Goal: Task Accomplishment & Management: Use online tool/utility

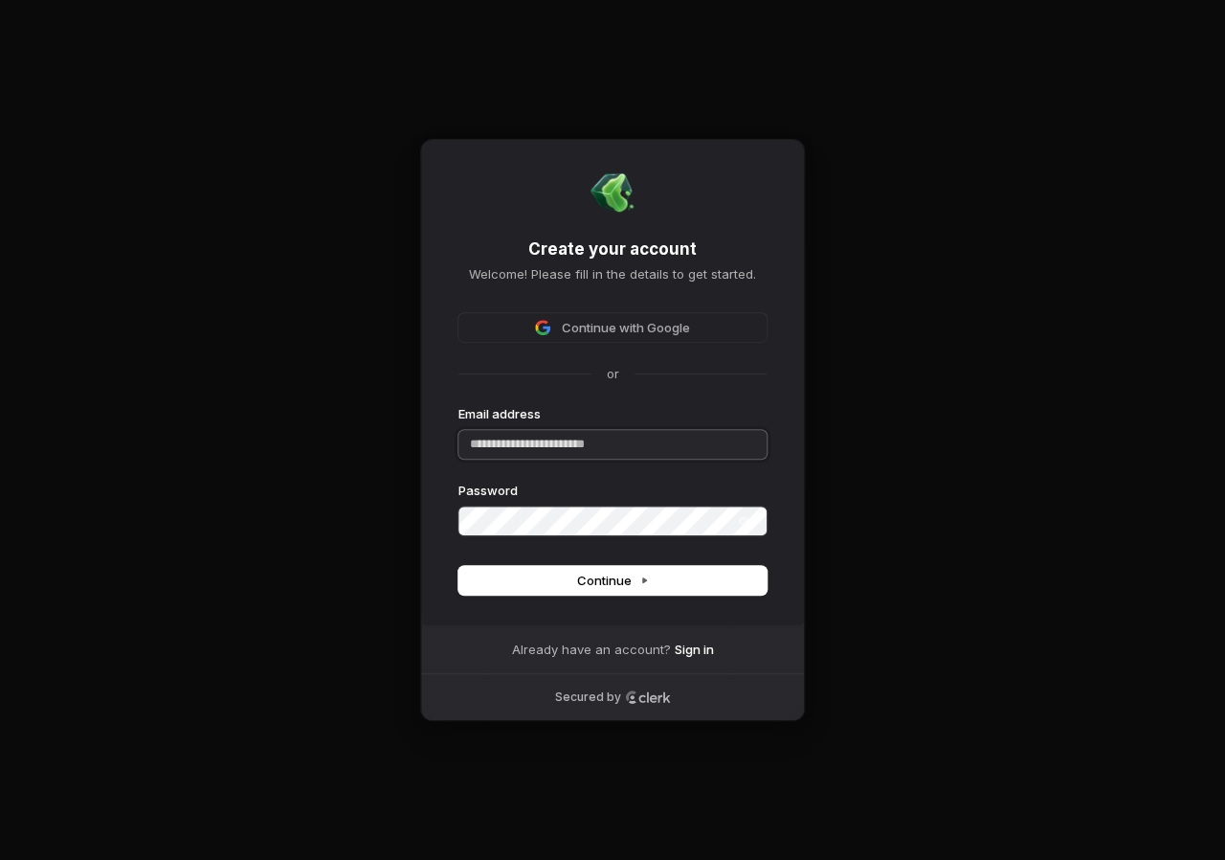
click at [557, 446] on input "Email address" at bounding box center [613, 444] width 308 height 29
click at [756, 452] on input "Email address" at bounding box center [613, 444] width 308 height 29
click at [0, 859] on com-1password-button at bounding box center [0, 860] width 0 height 0
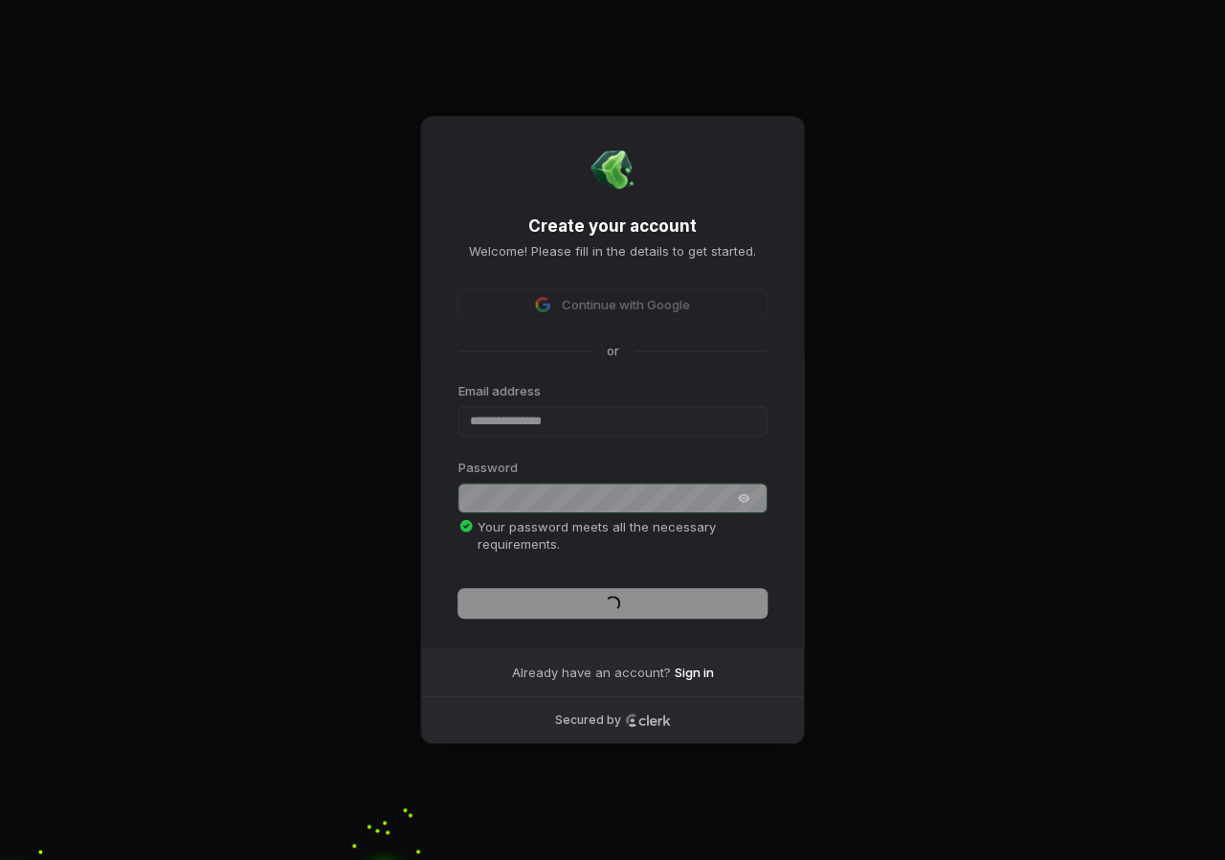
type input "**********"
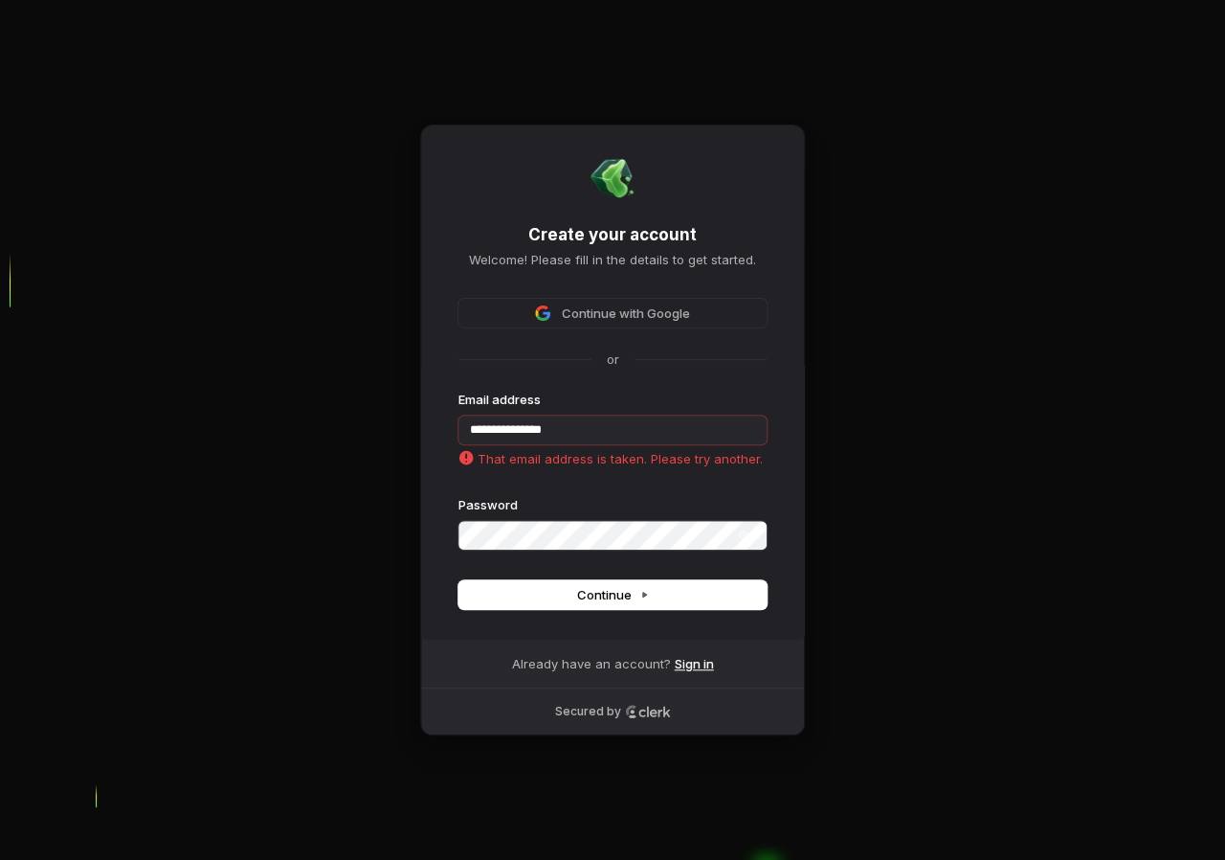
click at [682, 666] on link "Sign in" at bounding box center [694, 663] width 39 height 17
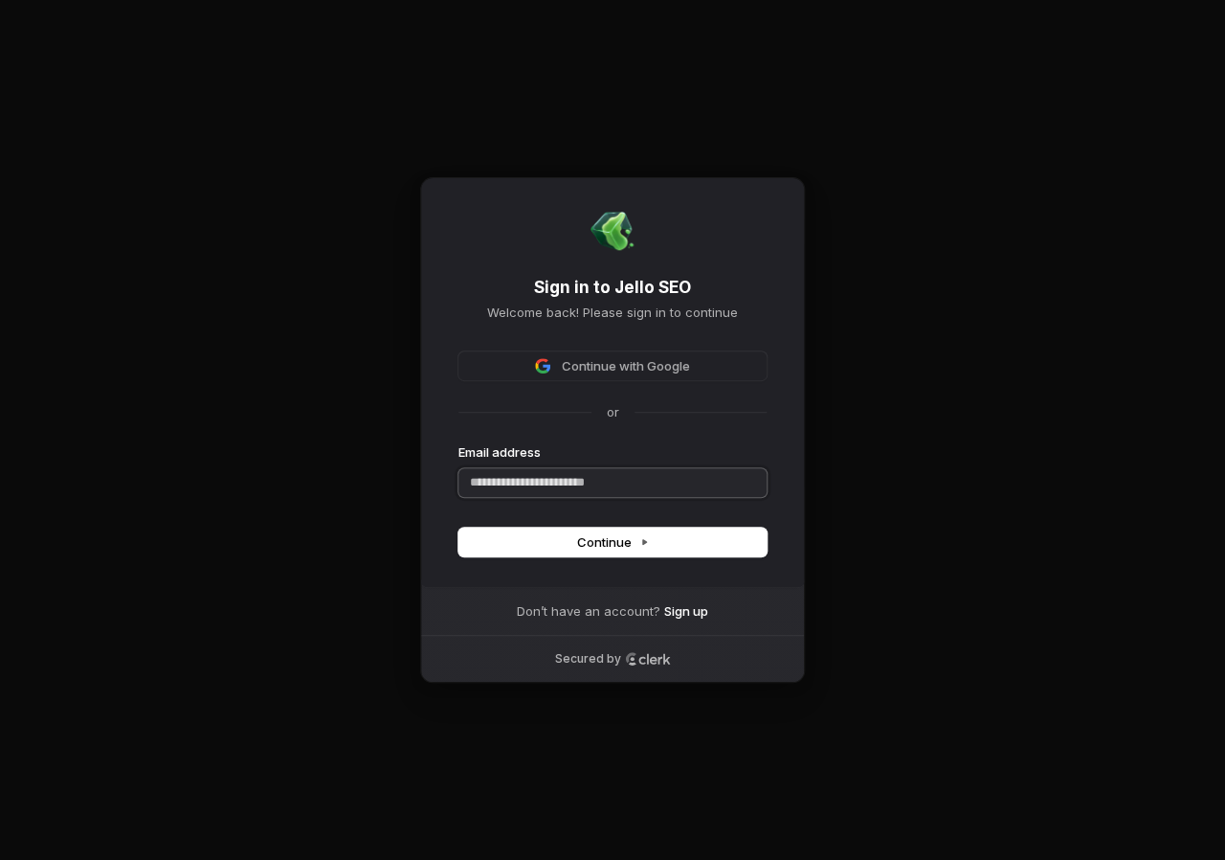
click at [582, 471] on input "Email address" at bounding box center [613, 482] width 308 height 29
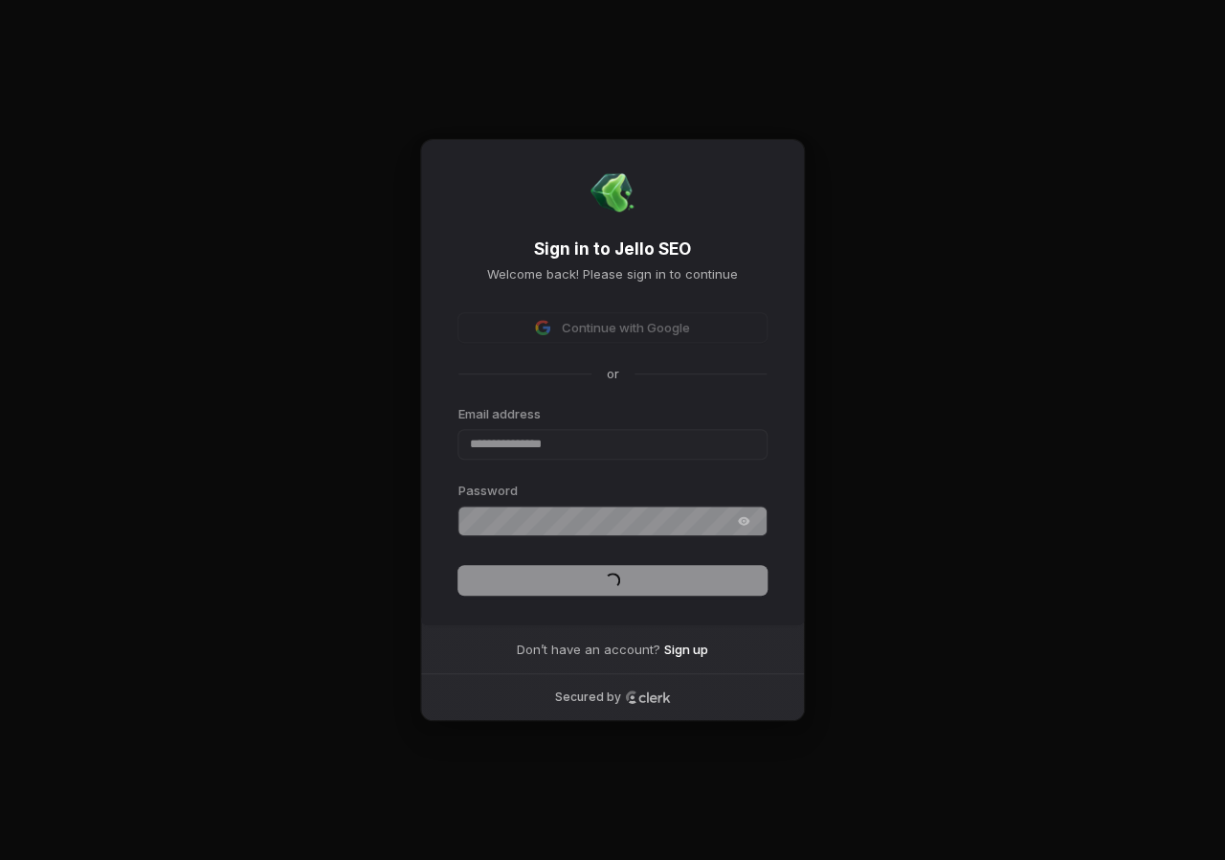
type input "**********"
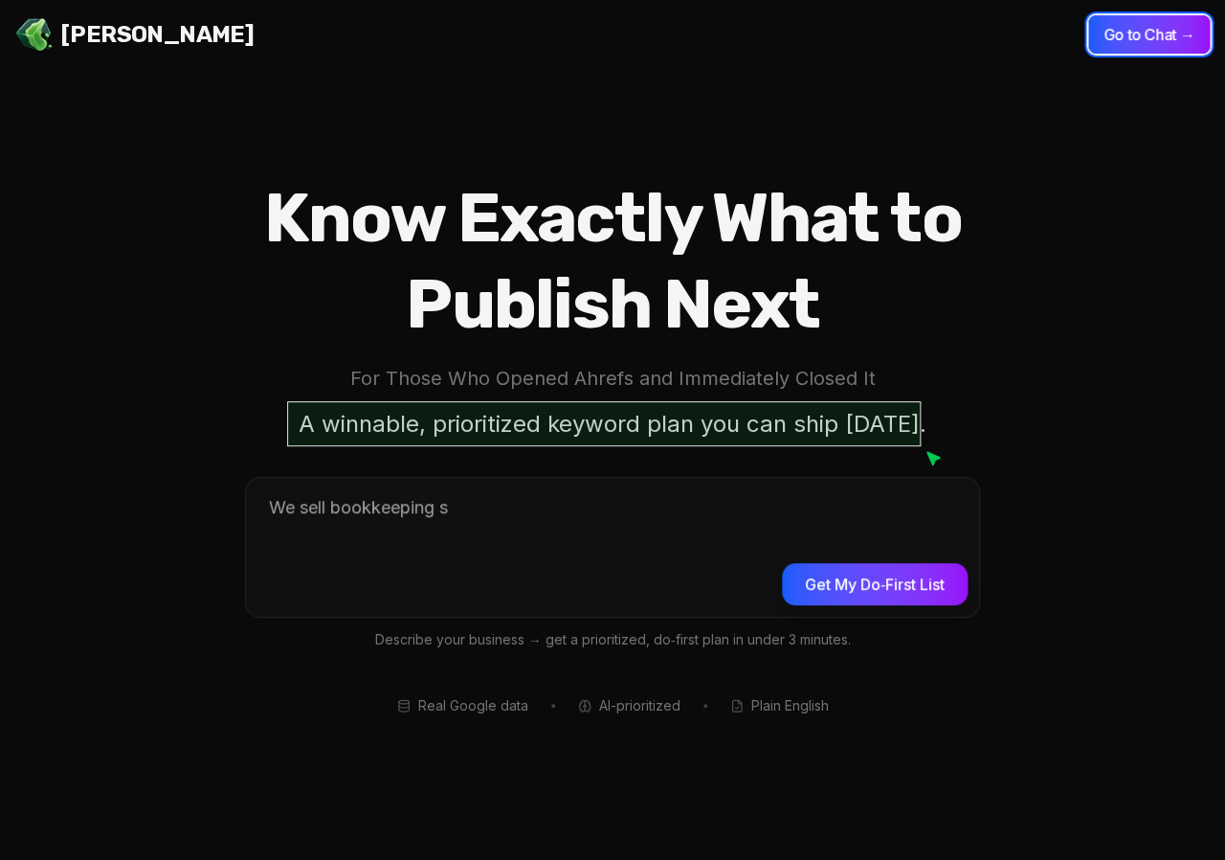
click at [1169, 44] on button "Go to Chat →" at bounding box center [1149, 34] width 122 height 38
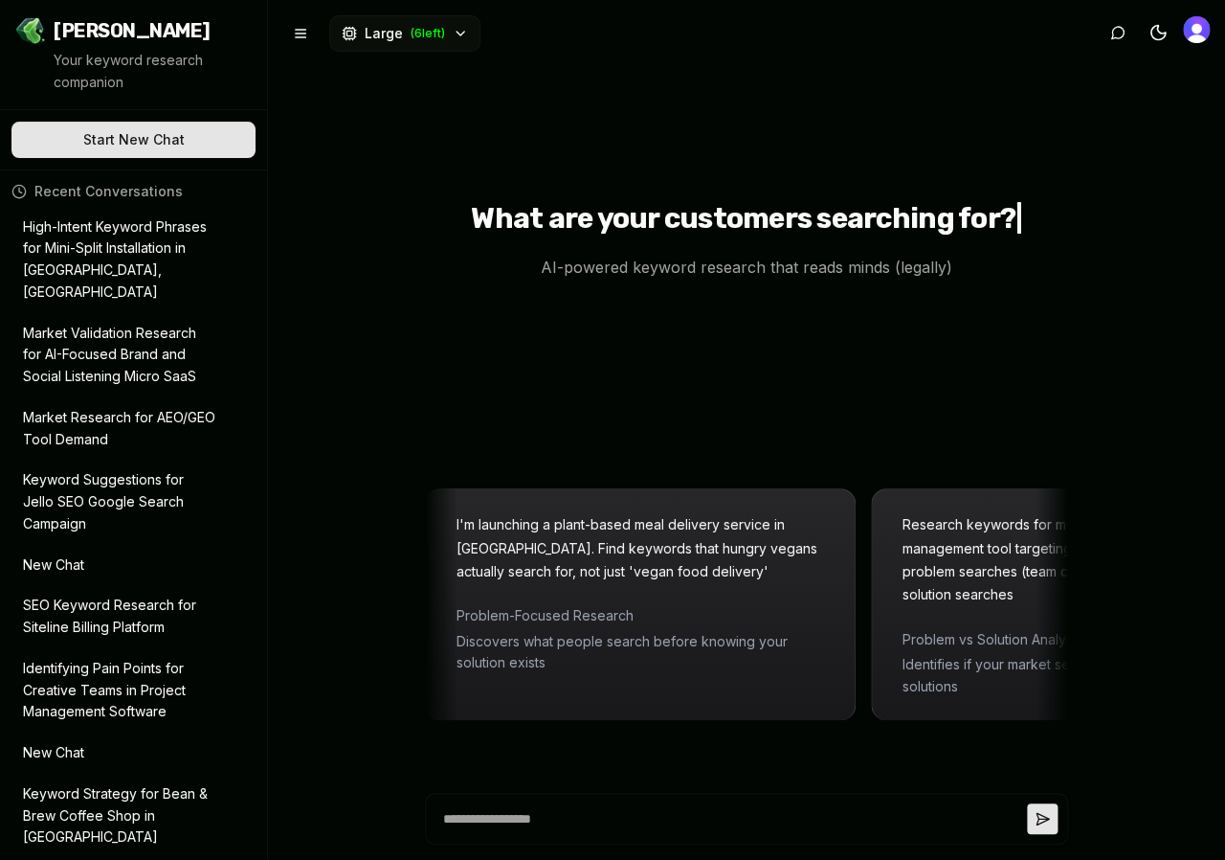
click at [131, 399] on button "Market Research for AEO/GEO Tool Demand" at bounding box center [133, 428] width 244 height 59
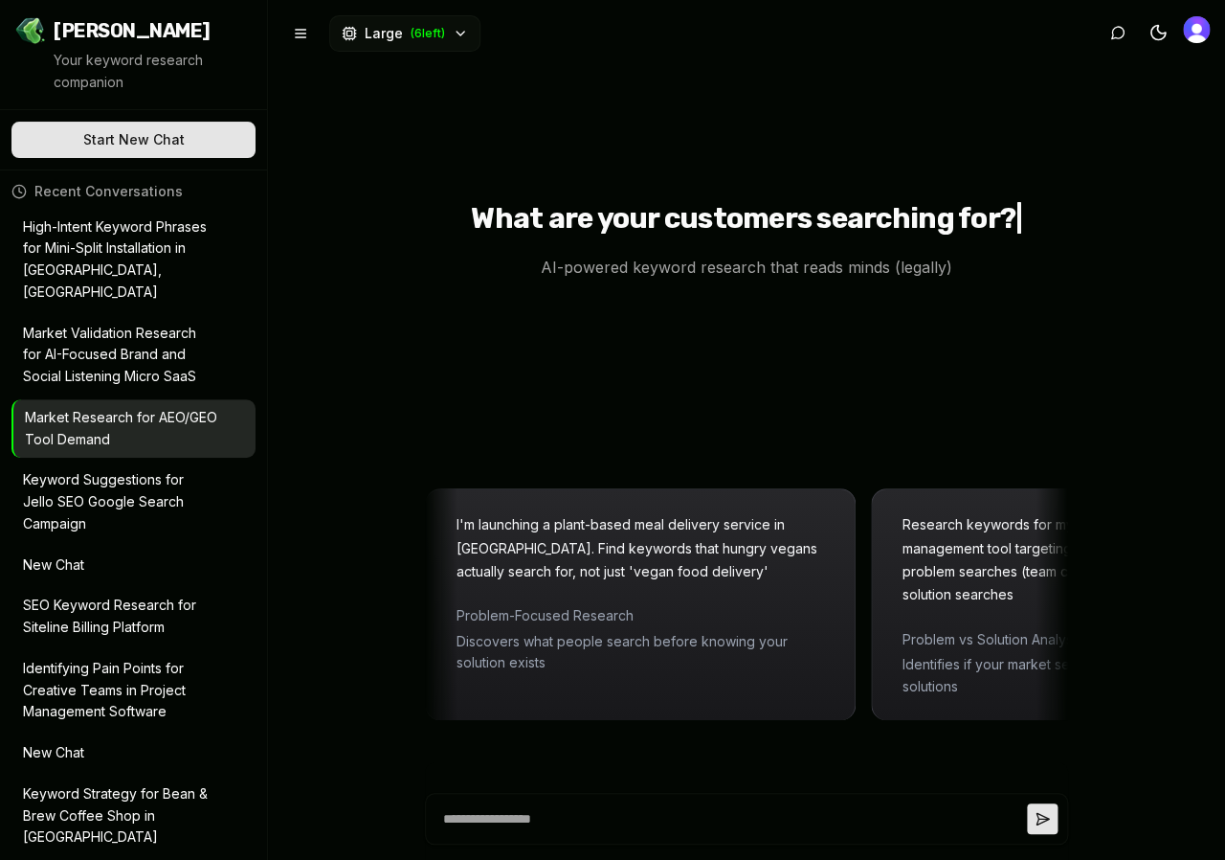
click at [130, 254] on p "High-Intent Keyword Phrases for Mini-Split Installation in [GEOGRAPHIC_DATA], […" at bounding box center [120, 259] width 194 height 87
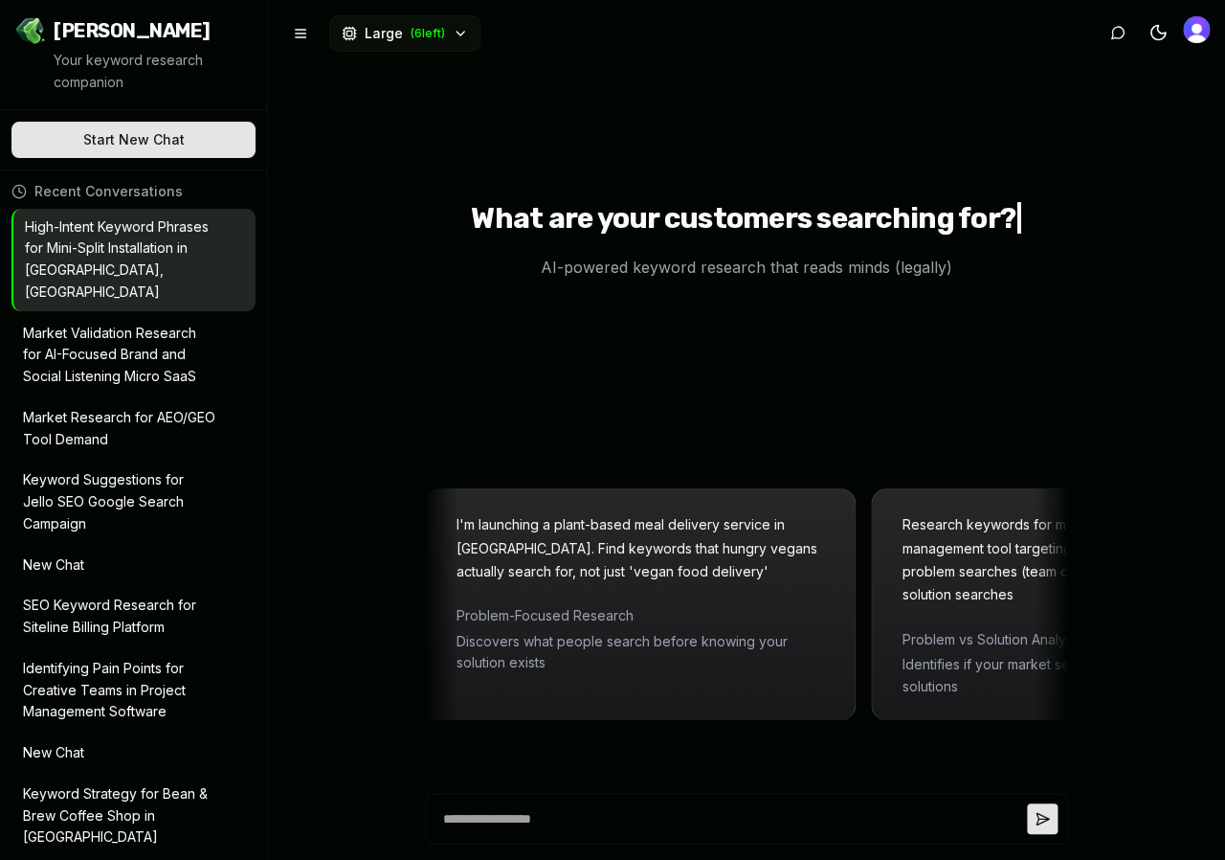
type textarea "*"
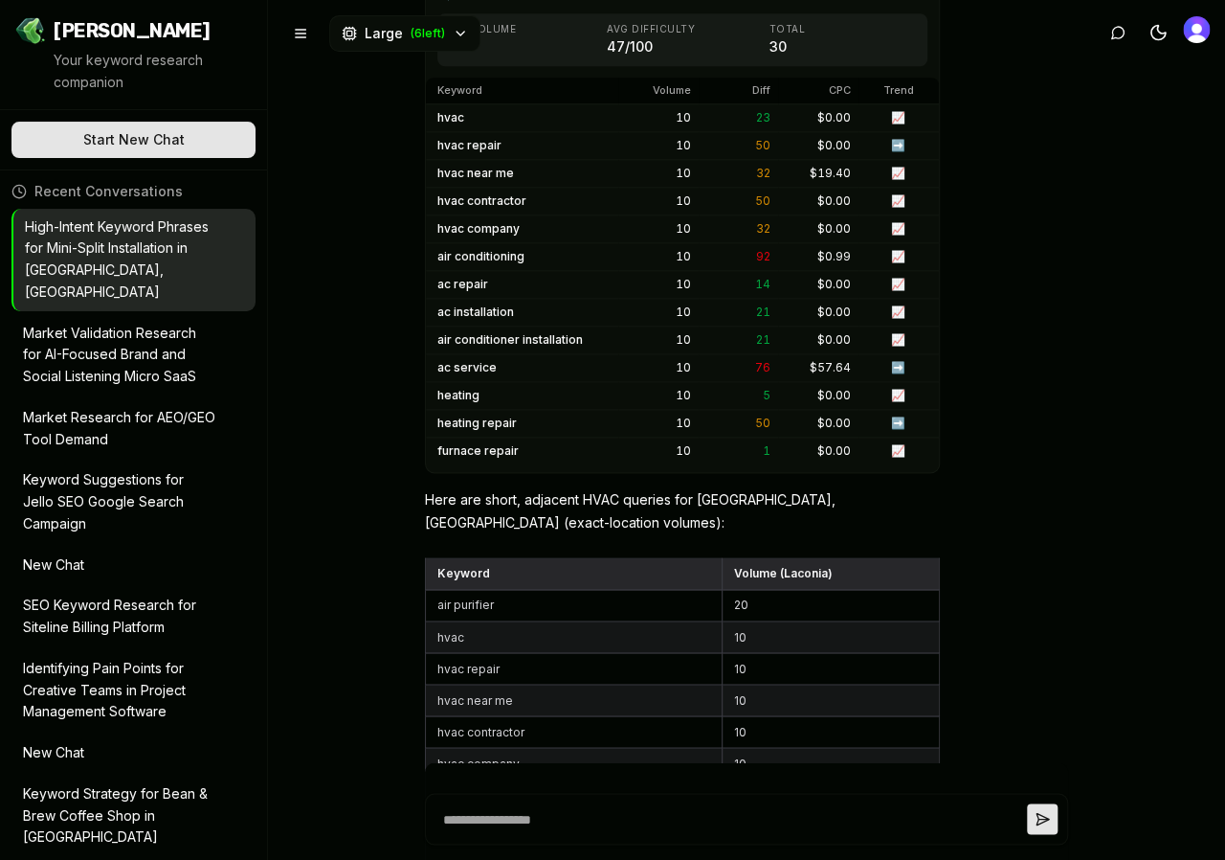
scroll to position [10668, 0]
